Goal: Communication & Community: Connect with others

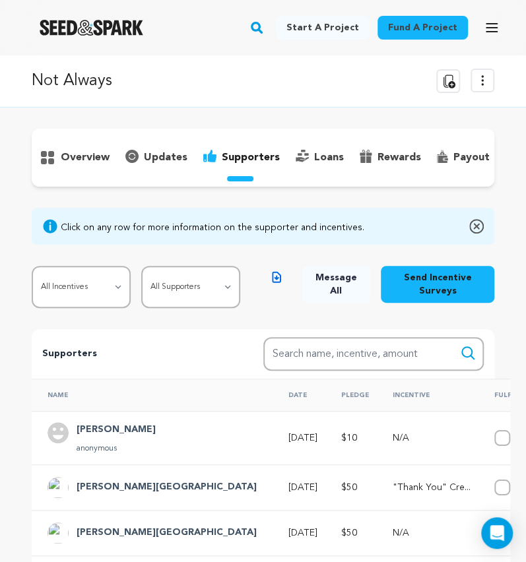
scroll to position [0, 178]
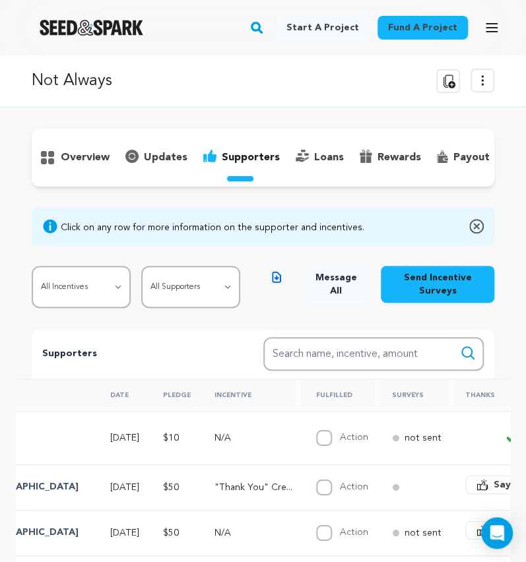
click at [480, 84] on icon at bounding box center [482, 81] width 16 height 16
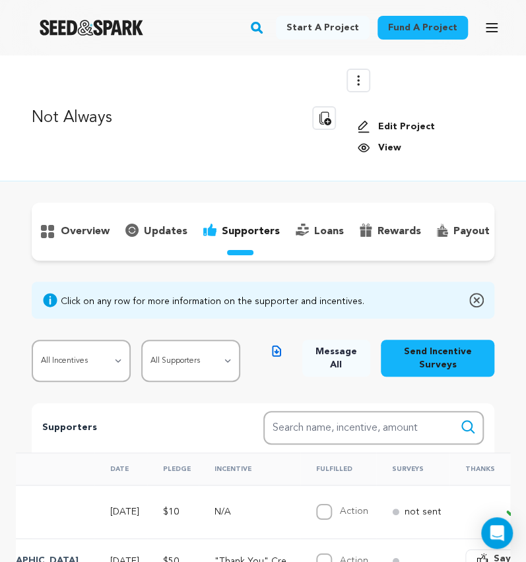
click at [389, 150] on link "View" at bounding box center [420, 147] width 127 height 13
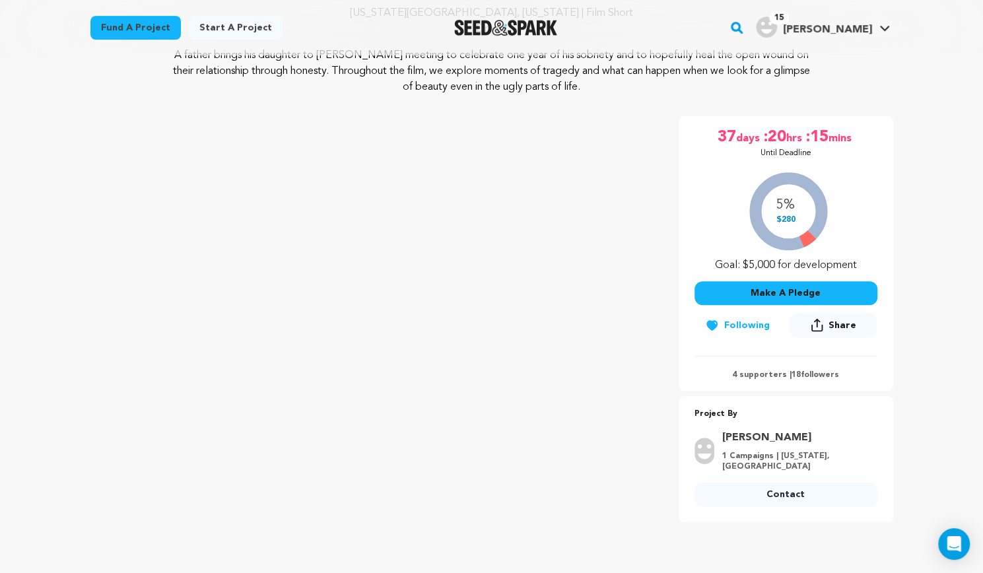
scroll to position [184, 0]
click at [525, 30] on span "[PERSON_NAME]" at bounding box center [826, 29] width 89 height 11
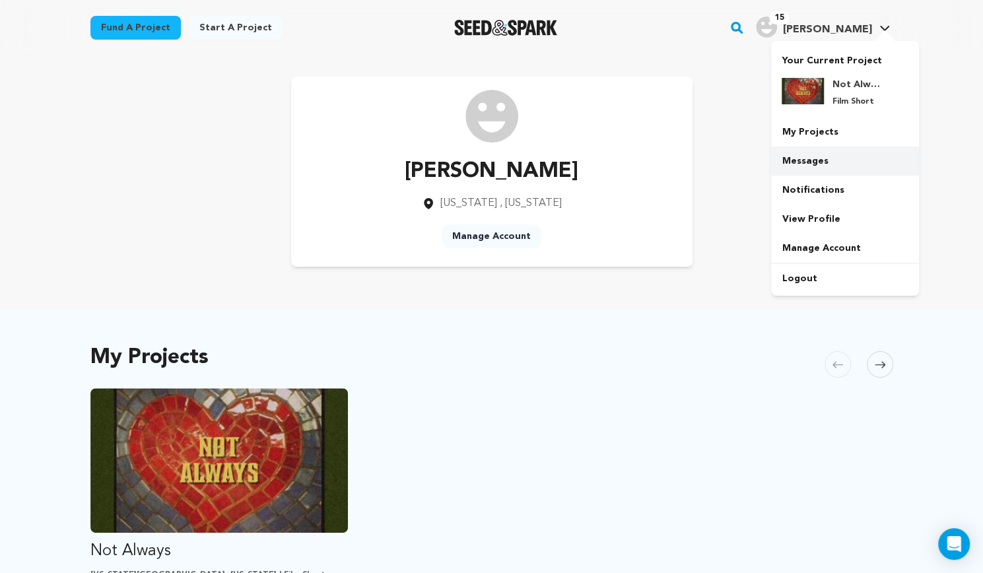
click at [836, 162] on link "Messages" at bounding box center [845, 160] width 148 height 29
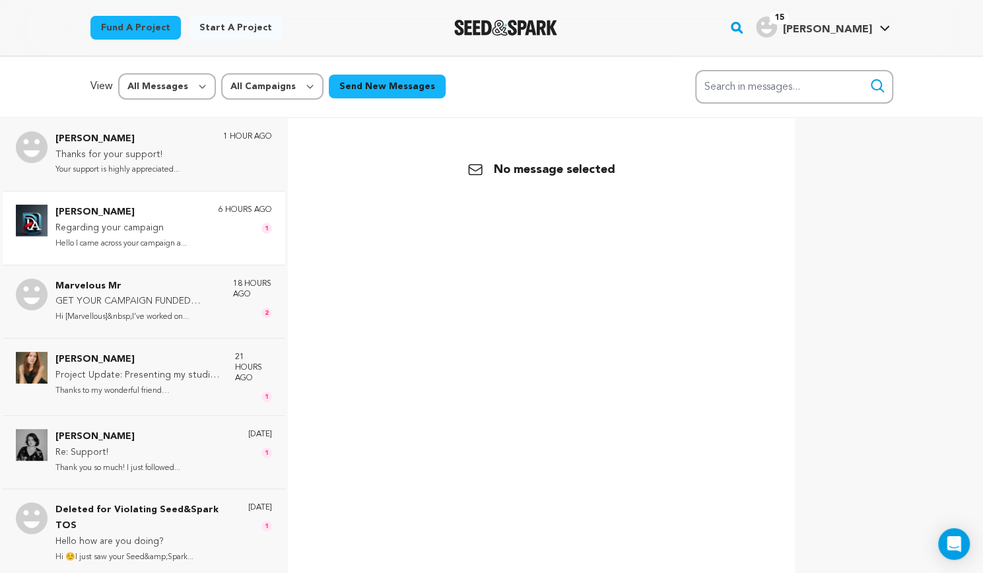
click at [218, 237] on div "6 hours ago 1" at bounding box center [244, 228] width 53 height 46
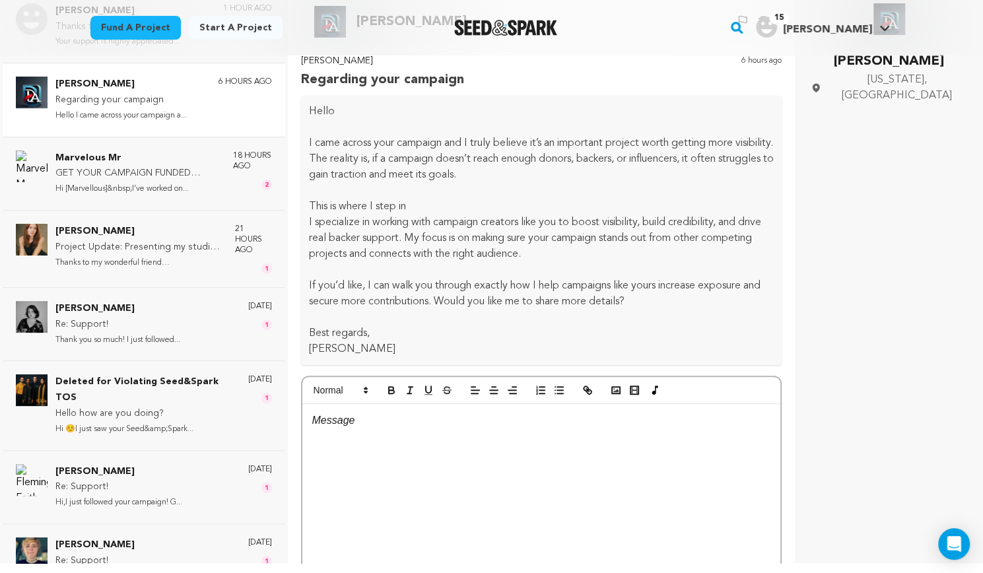
scroll to position [117, 0]
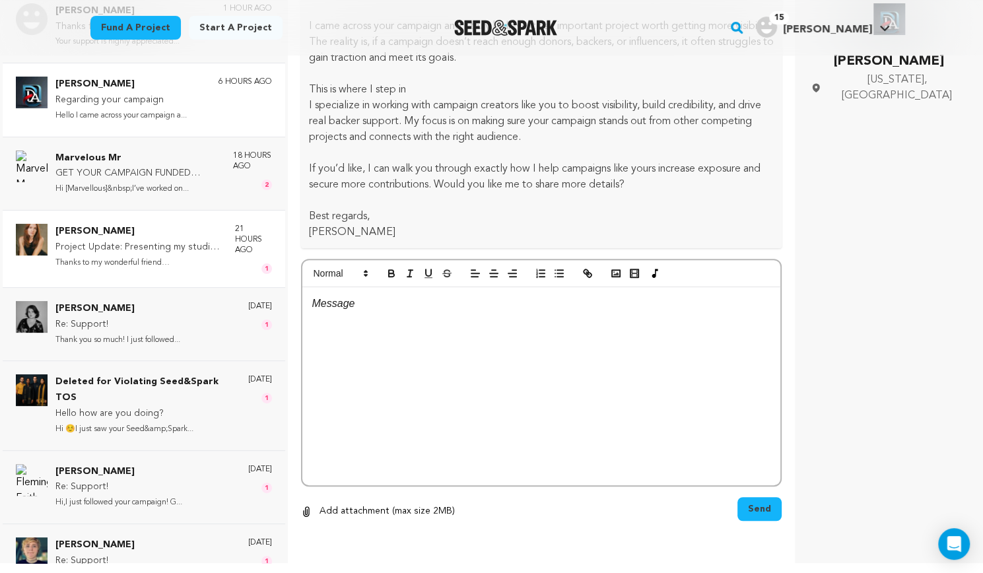
click at [195, 265] on p "Thanks to my wonderful friend Ruby..." at bounding box center [138, 262] width 166 height 15
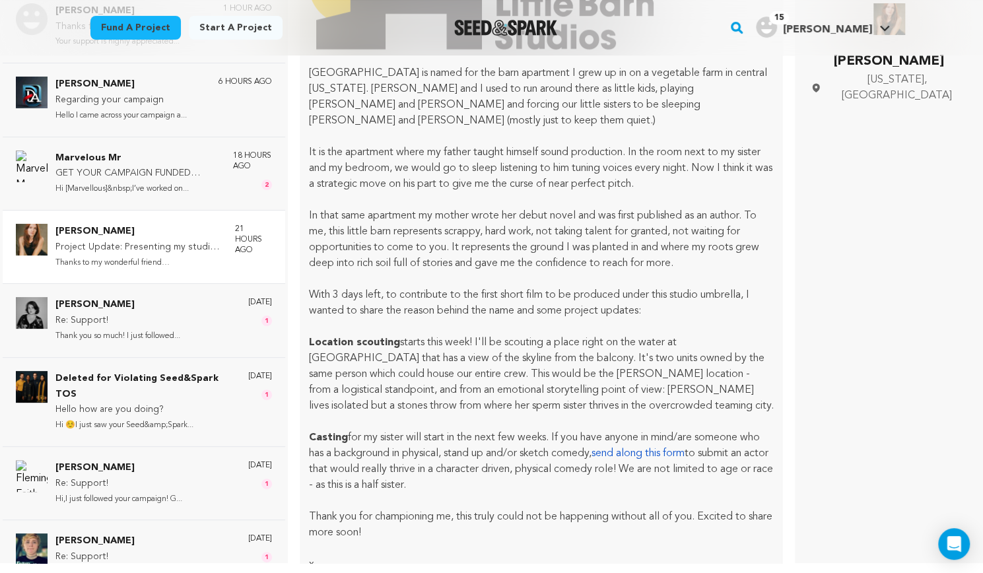
scroll to position [1033, 0]
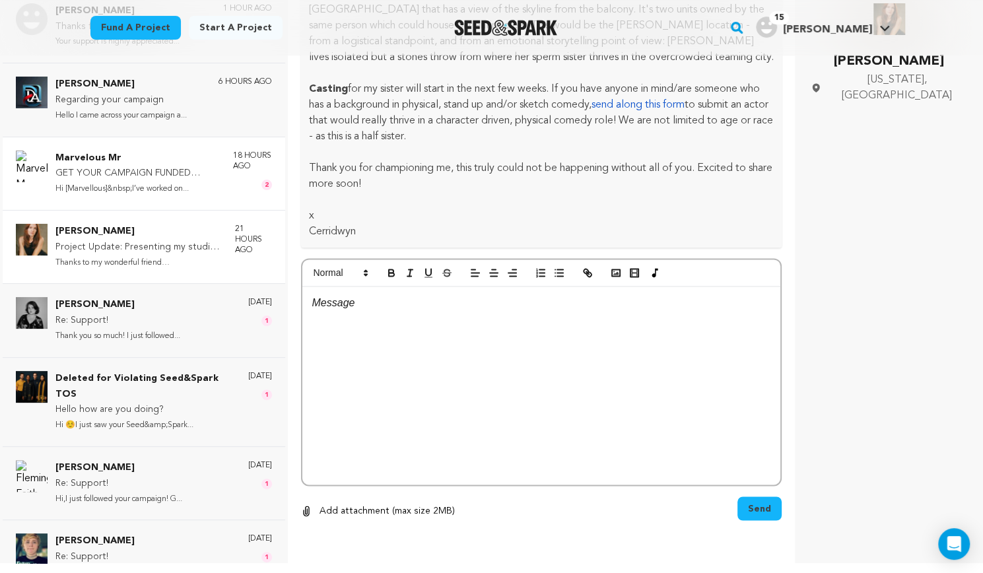
click at [205, 195] on p "Hi [Marvellous]&nbsp;I’ve worked on..." at bounding box center [137, 188] width 164 height 15
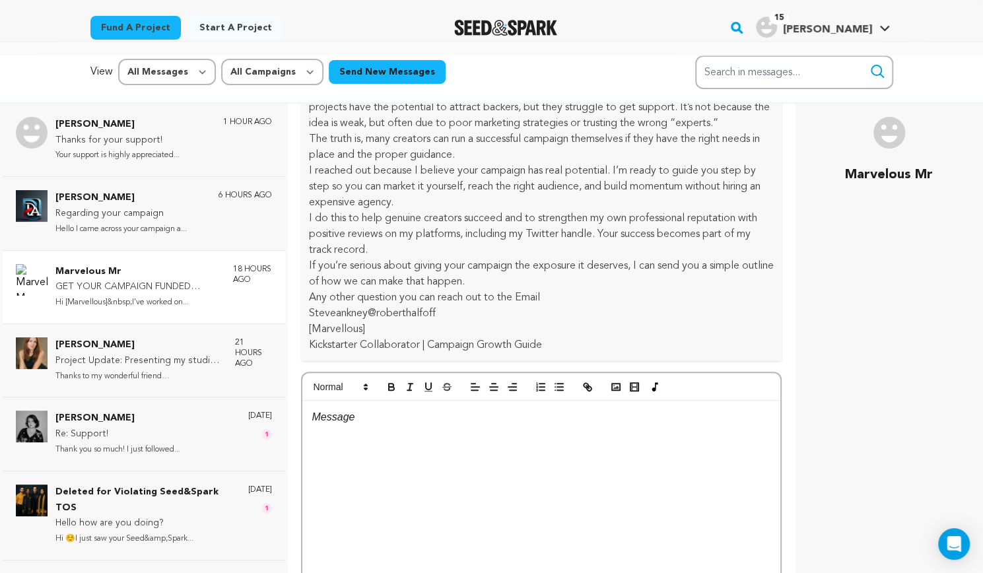
scroll to position [13, 0]
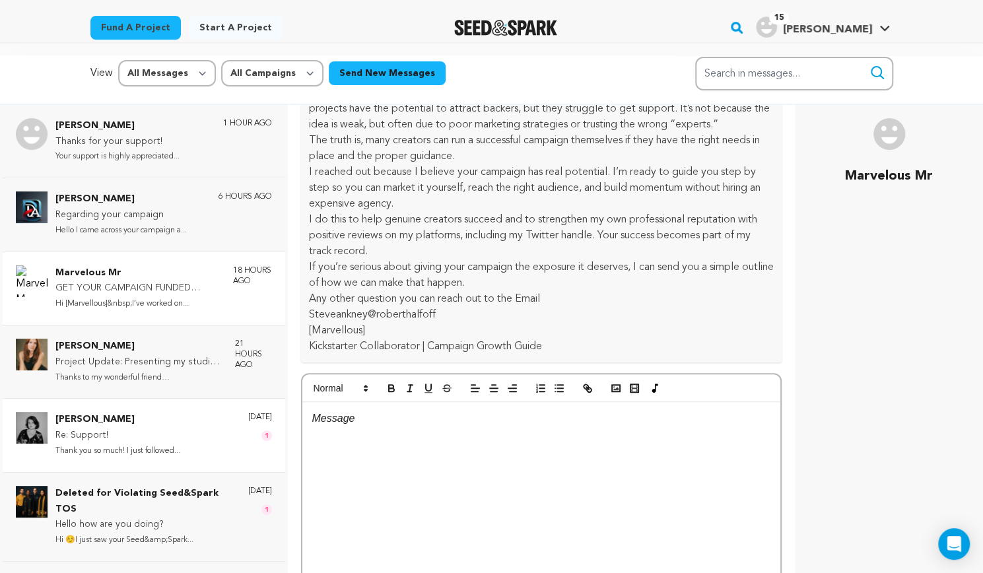
click at [211, 440] on div "Jamie Alvey Re: Support! Thank you so much! I just followed... 1 day ago 1" at bounding box center [163, 435] width 216 height 46
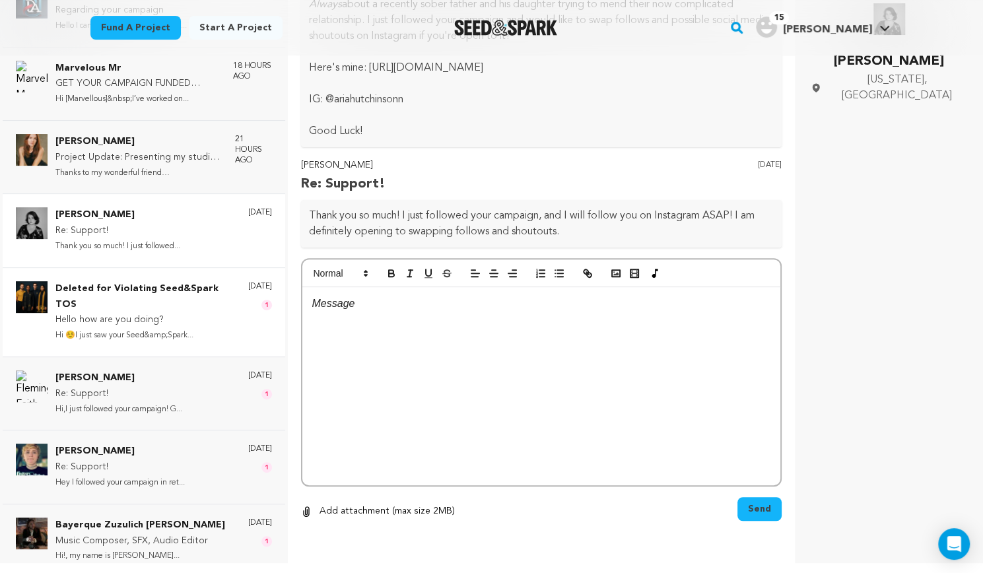
scroll to position [98, 0]
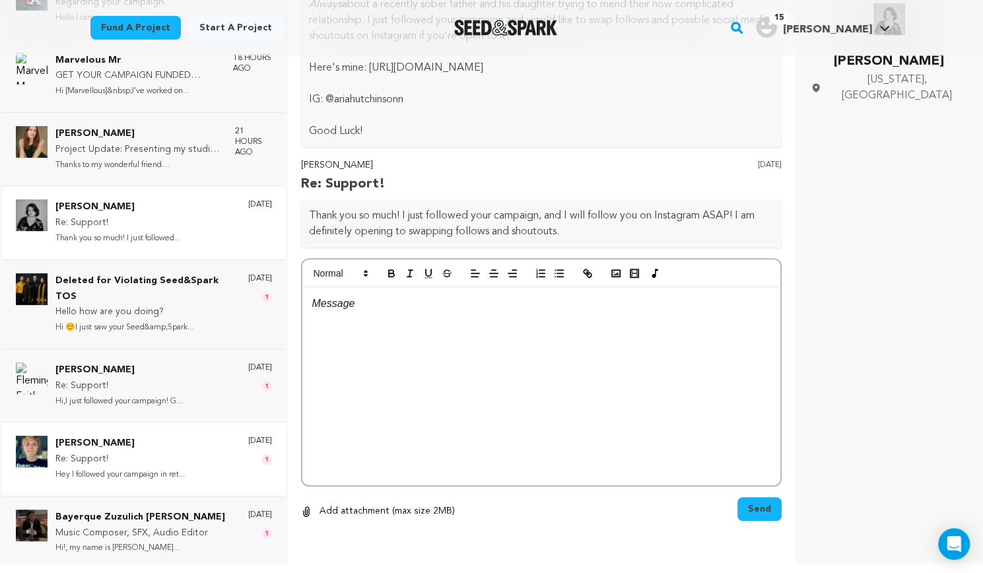
click at [211, 465] on div "Emery Jones Re: Support! Hey I followed your campaign in ret... 2 days ago 1" at bounding box center [163, 459] width 216 height 46
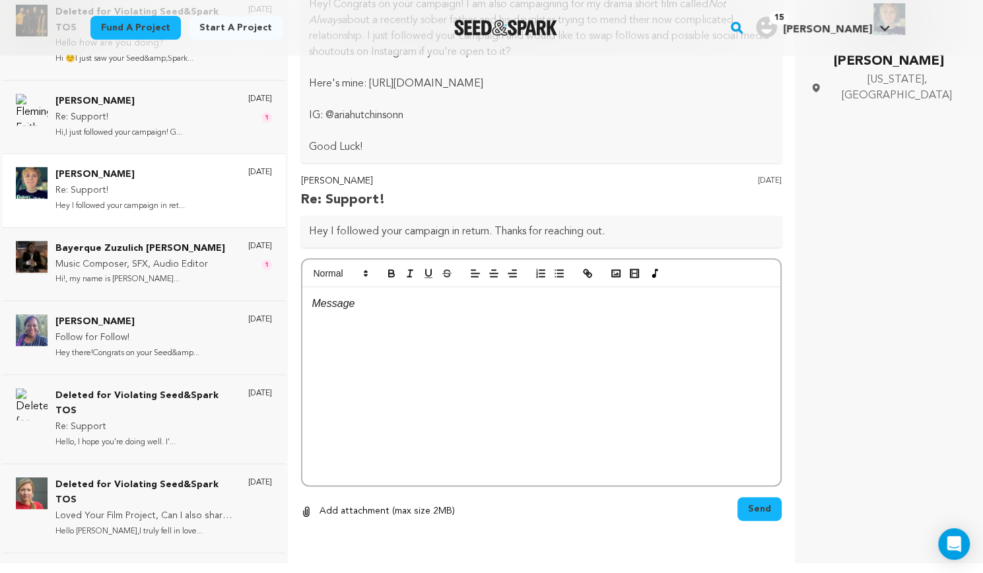
scroll to position [367, 0]
click at [203, 262] on div "Bayerque Zuzulich Duggan Music Composer, SFX, Audio Editor Hi!, my name is Dugg…" at bounding box center [163, 263] width 216 height 46
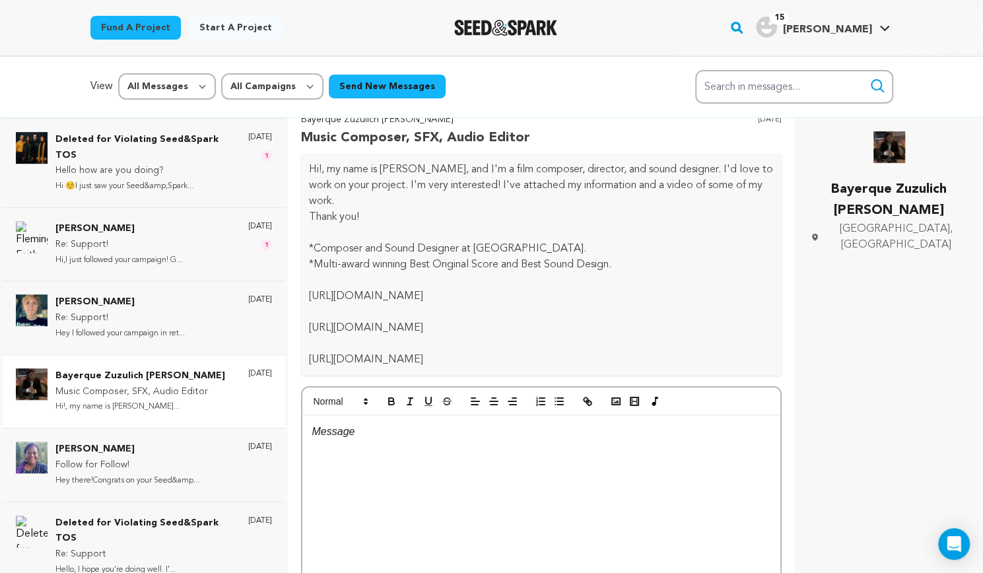
scroll to position [1, 0]
